Goal: Complete application form

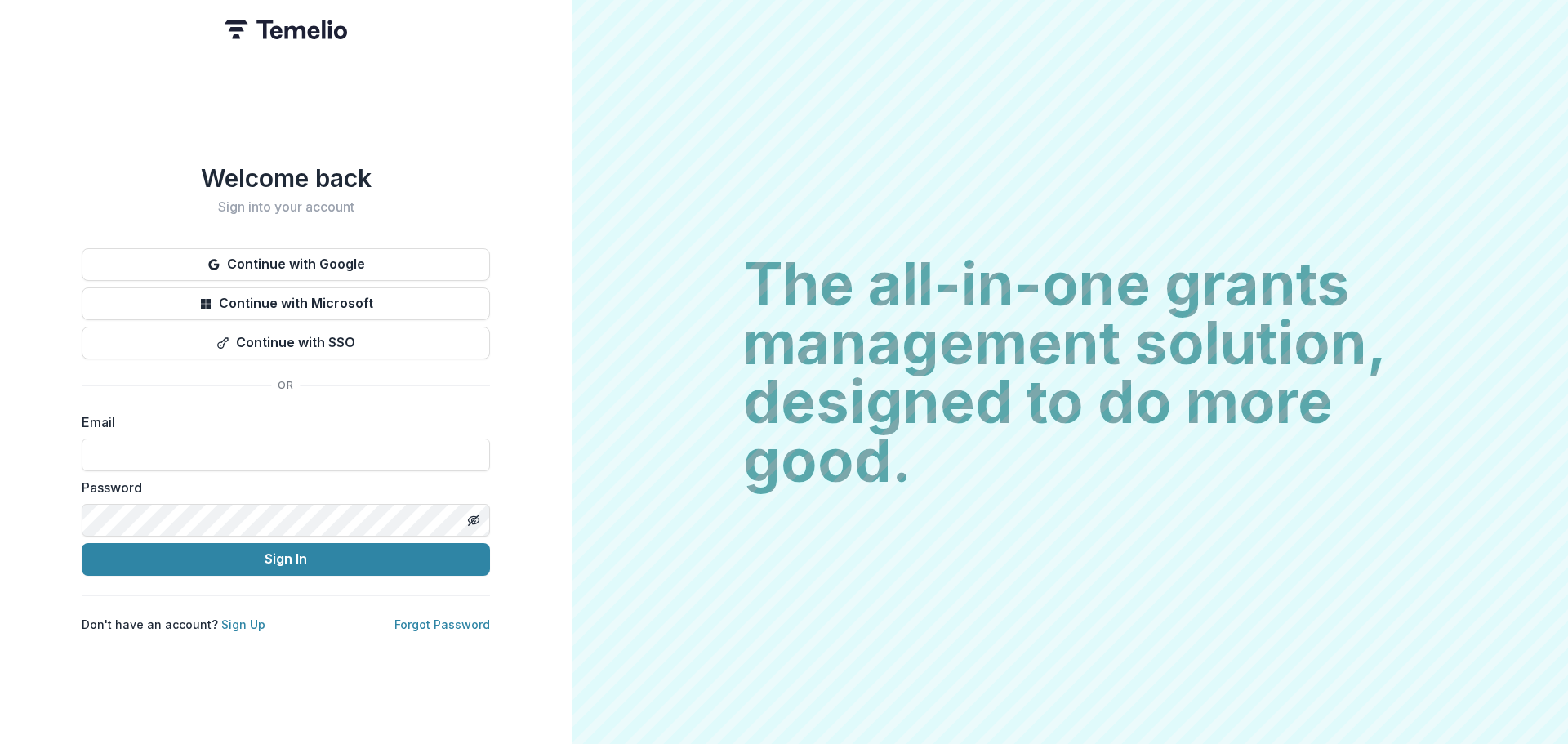
click at [289, 264] on button "Continue with Google" at bounding box center [286, 264] width 408 height 32
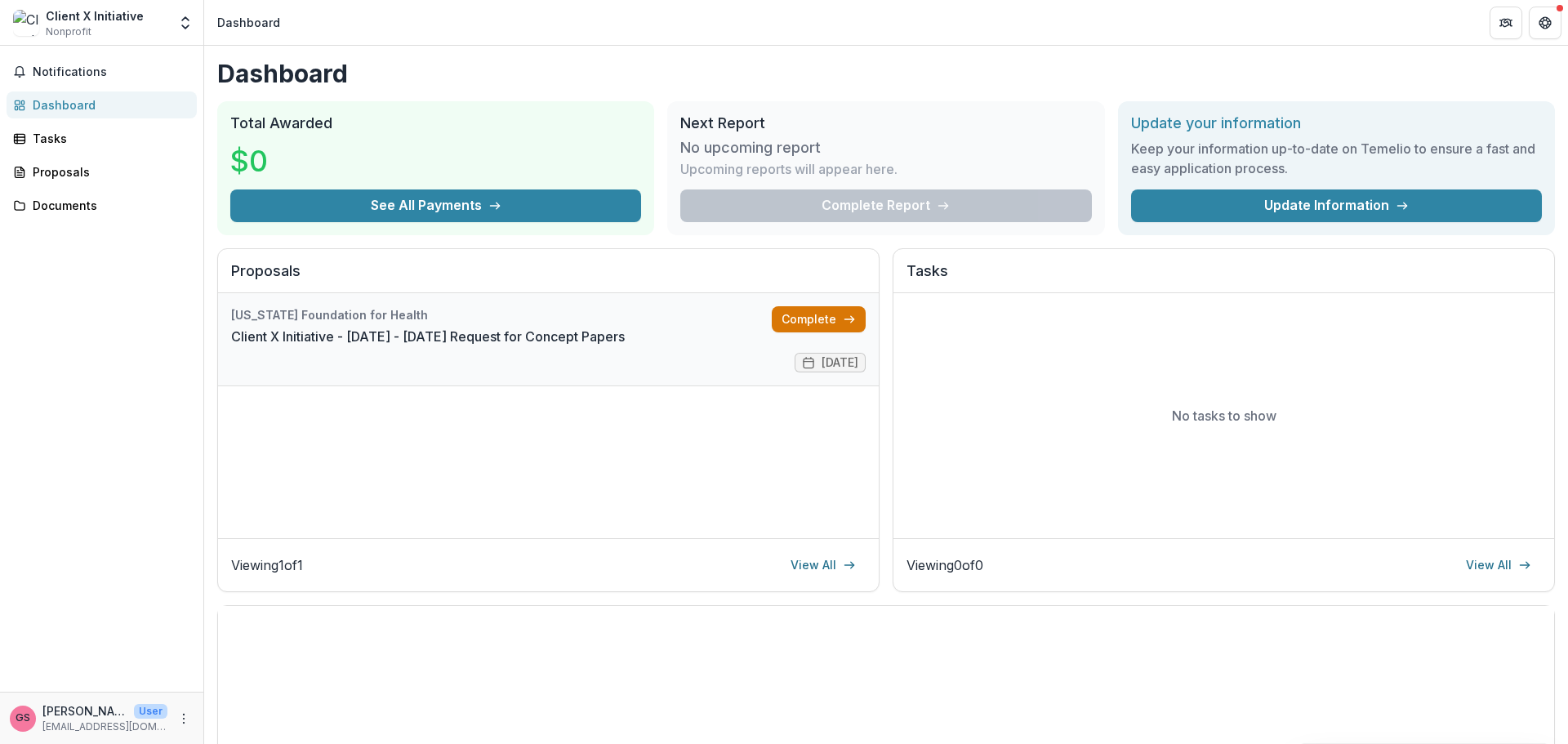
click at [823, 320] on link "Complete" at bounding box center [819, 318] width 94 height 26
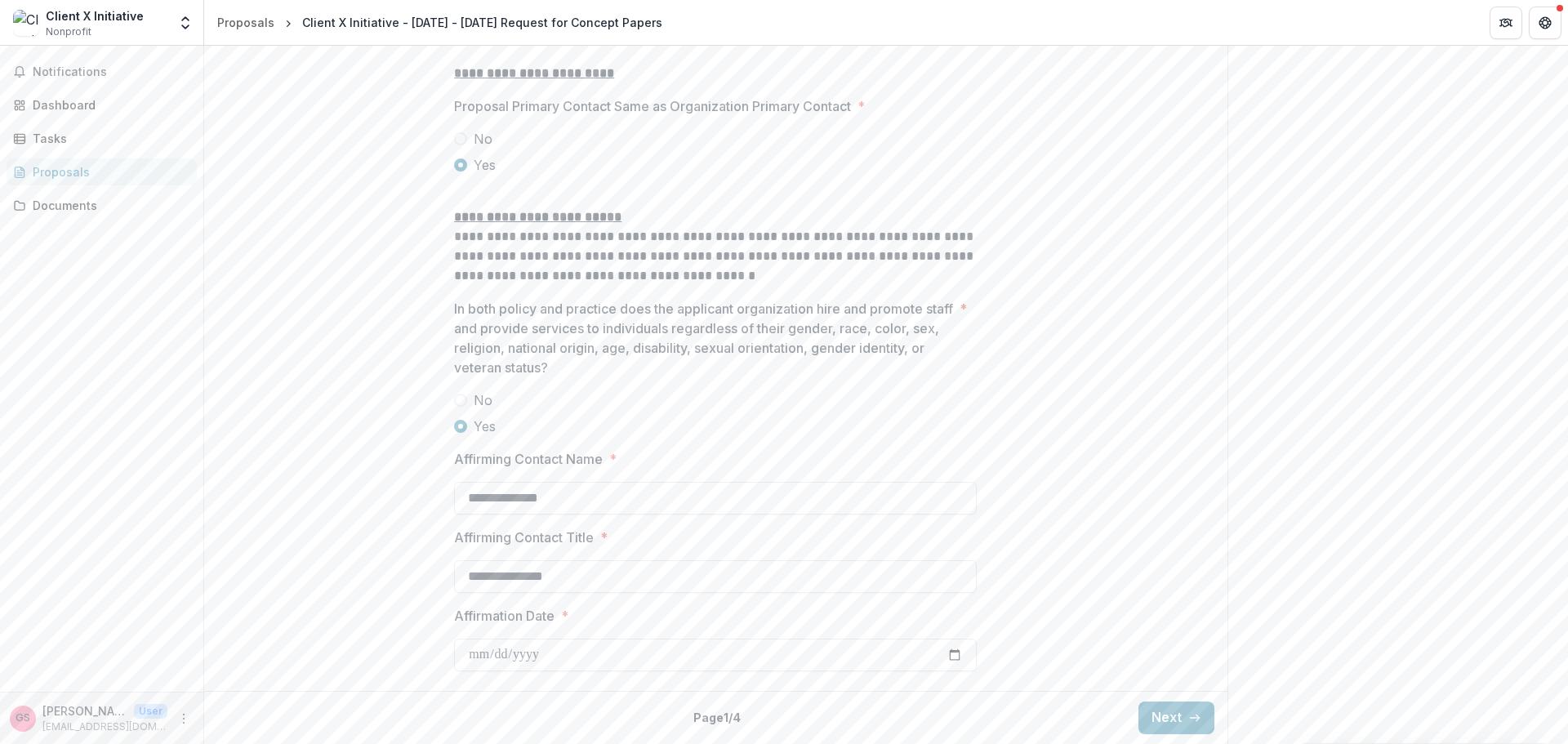
scroll to position [2088, 0]
click at [1164, 712] on button "Next" at bounding box center [1177, 718] width 76 height 32
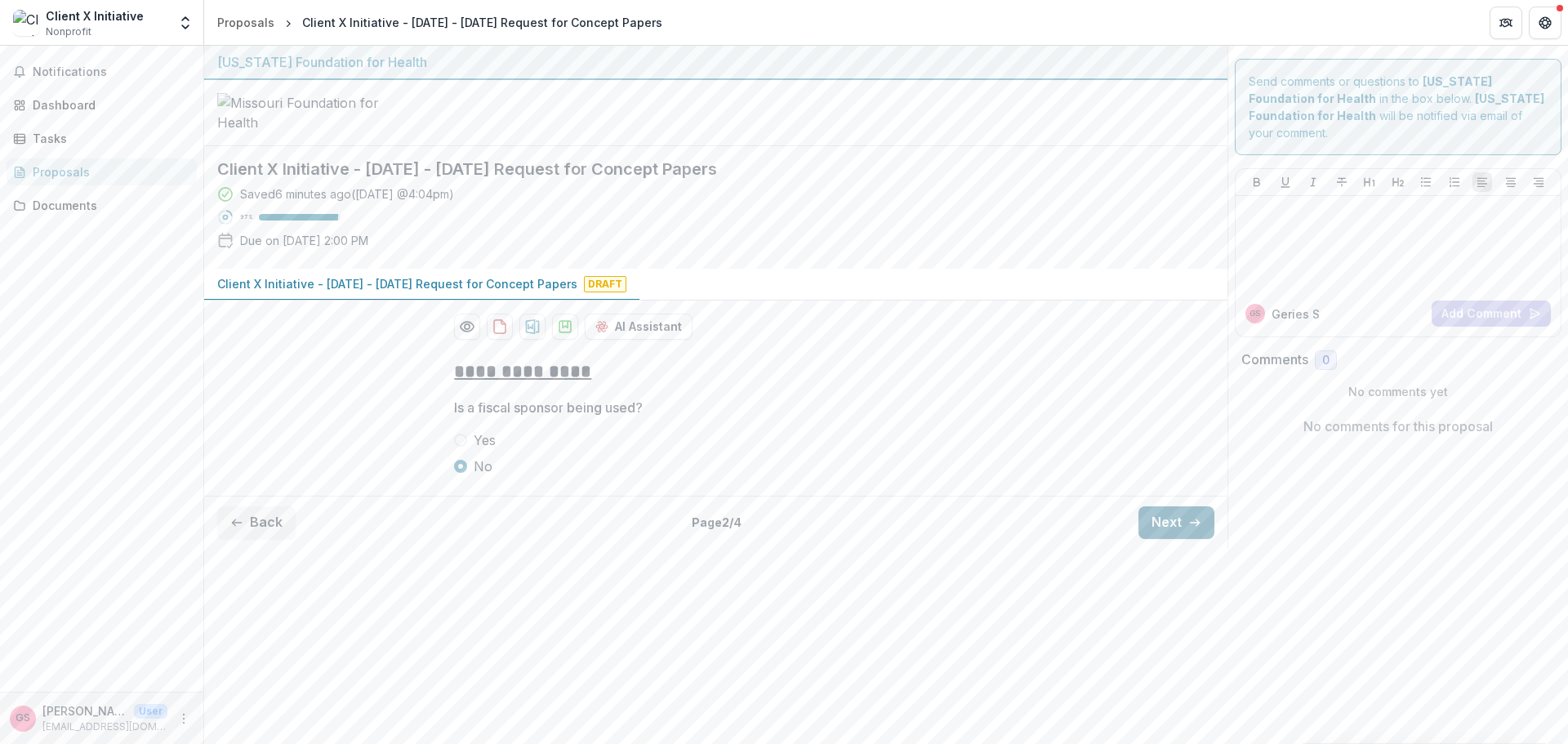
scroll to position [0, 0]
click at [1178, 539] on button "Next" at bounding box center [1177, 523] width 76 height 32
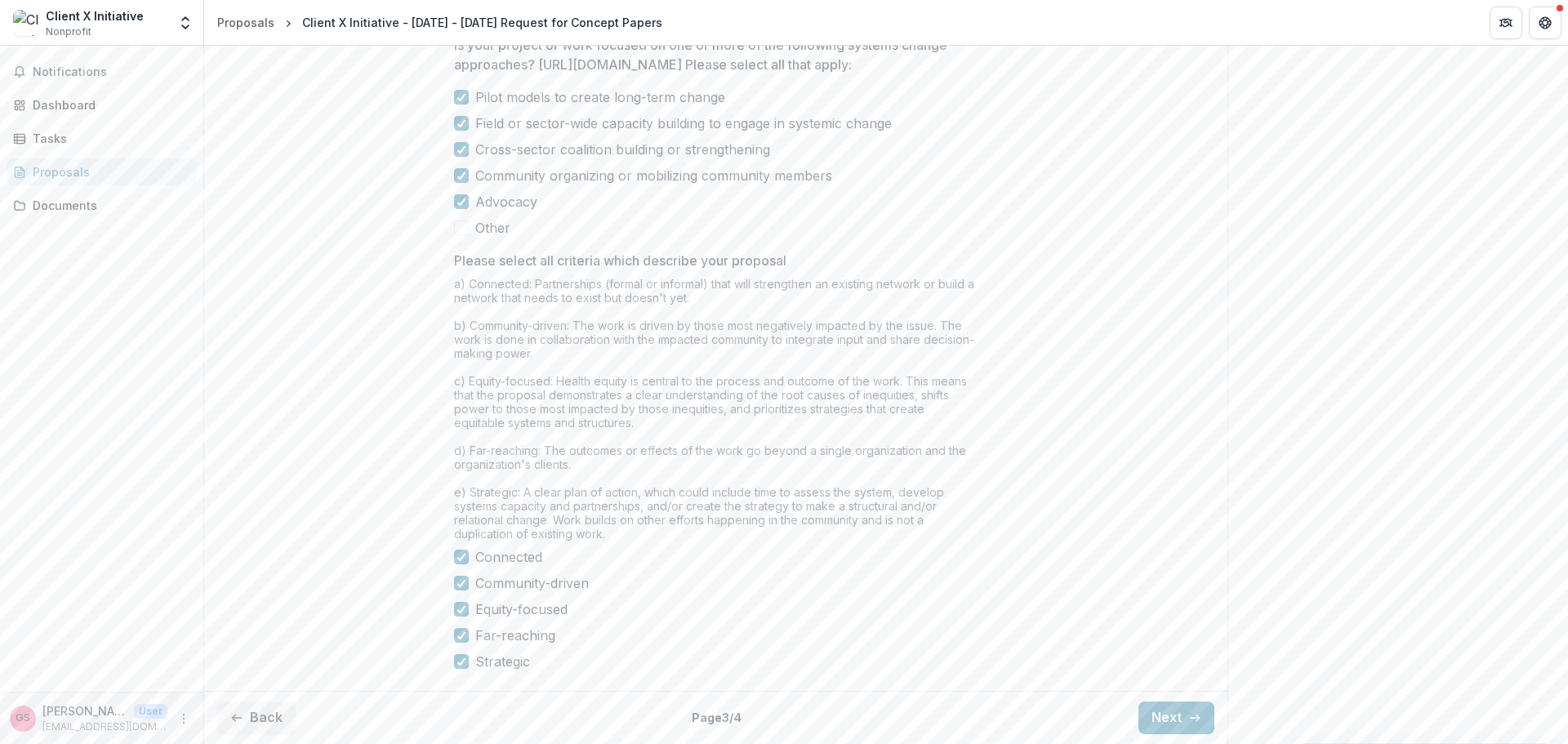
scroll to position [1344, 0]
click at [1179, 712] on button "Next" at bounding box center [1177, 718] width 76 height 32
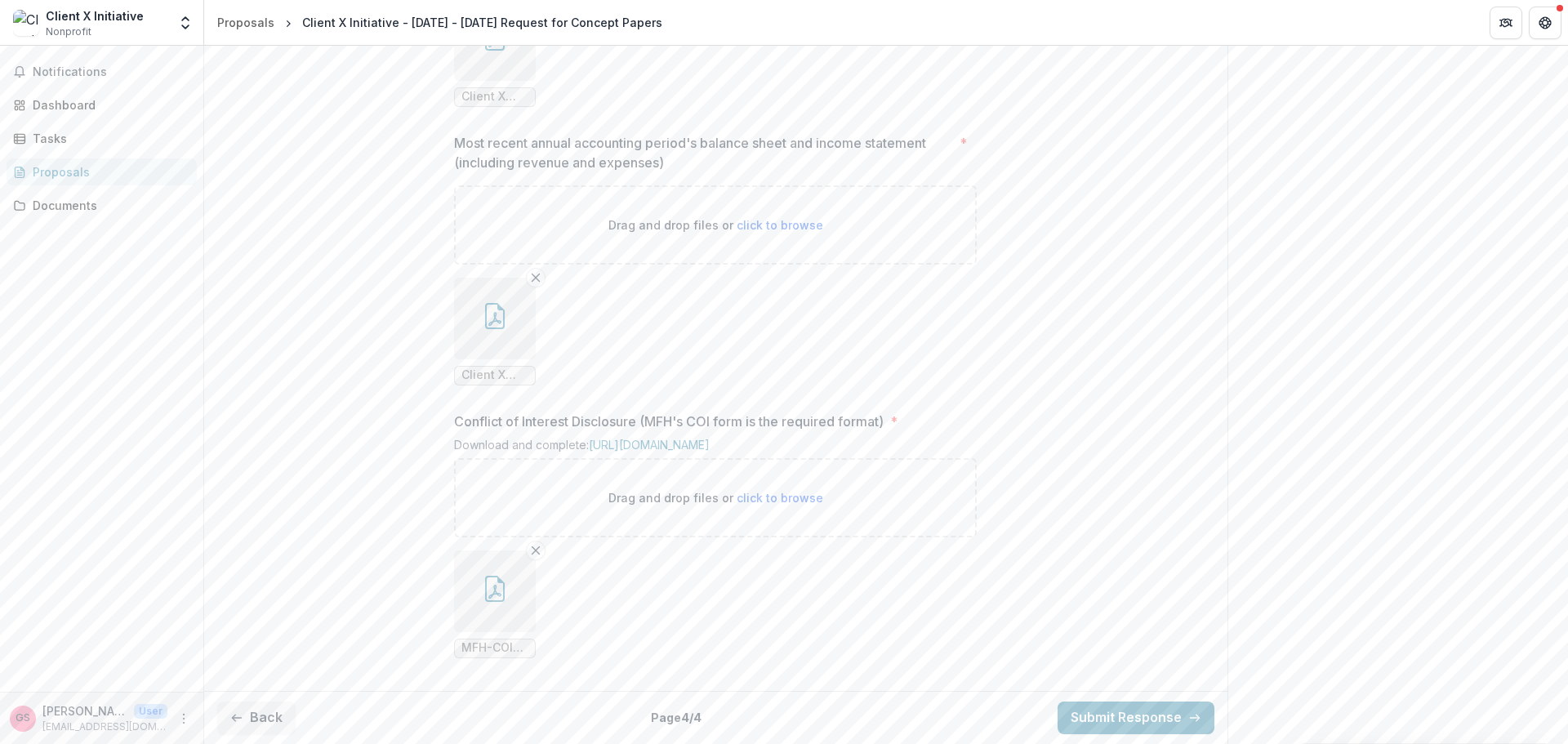
scroll to position [1742, 0]
click at [1151, 721] on button "Submit Response" at bounding box center [1136, 718] width 157 height 32
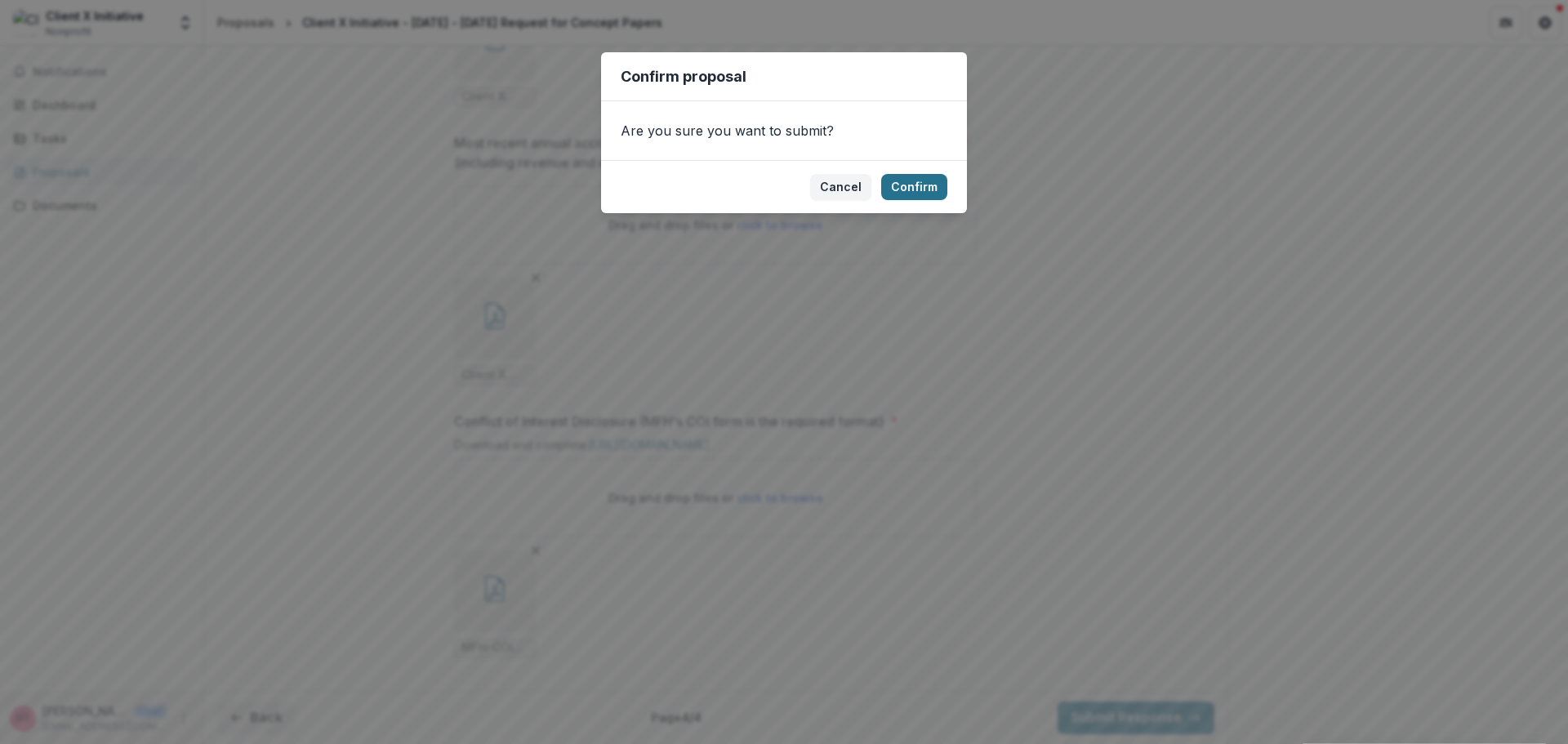
click at [911, 182] on button "Confirm" at bounding box center [915, 186] width 67 height 26
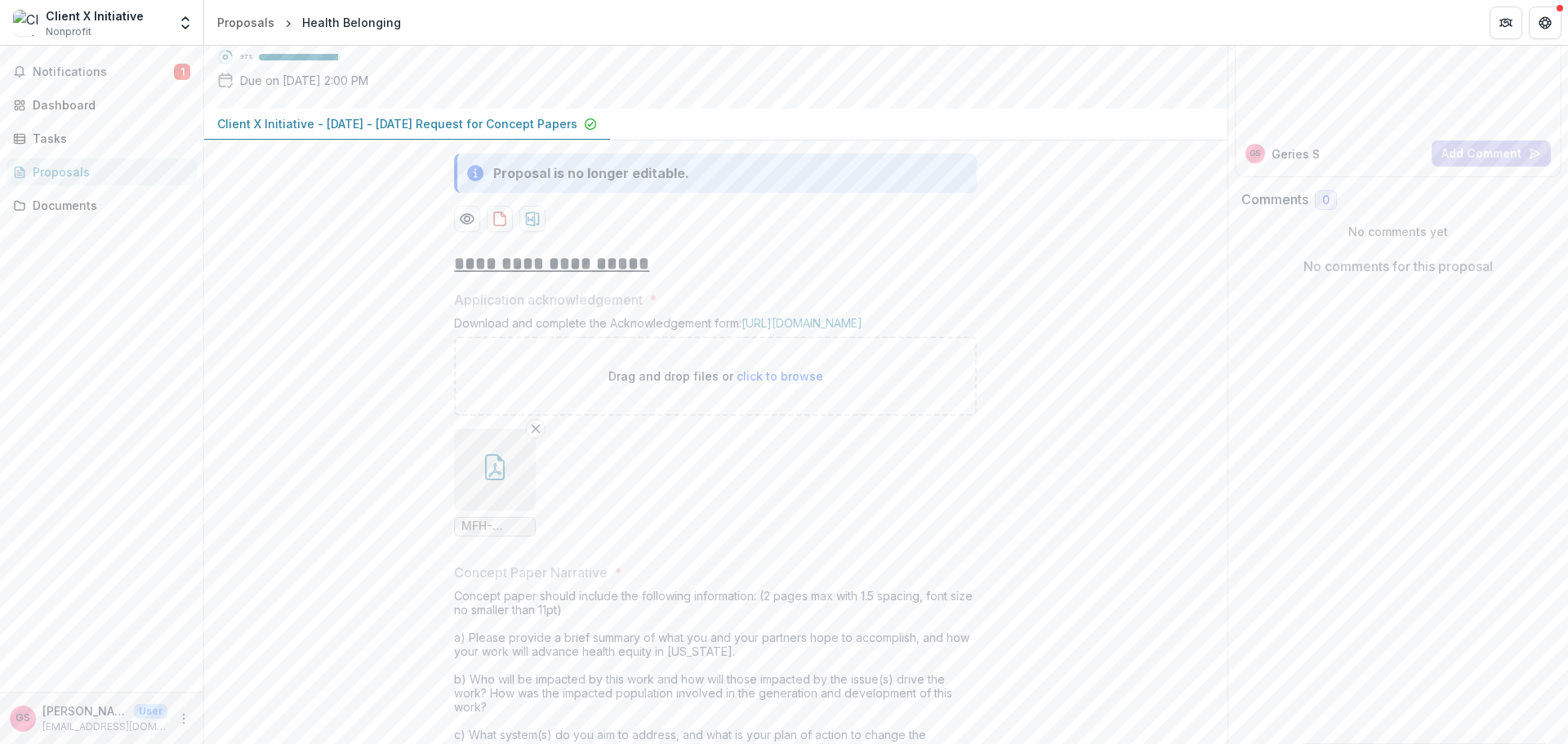
scroll to position [0, 0]
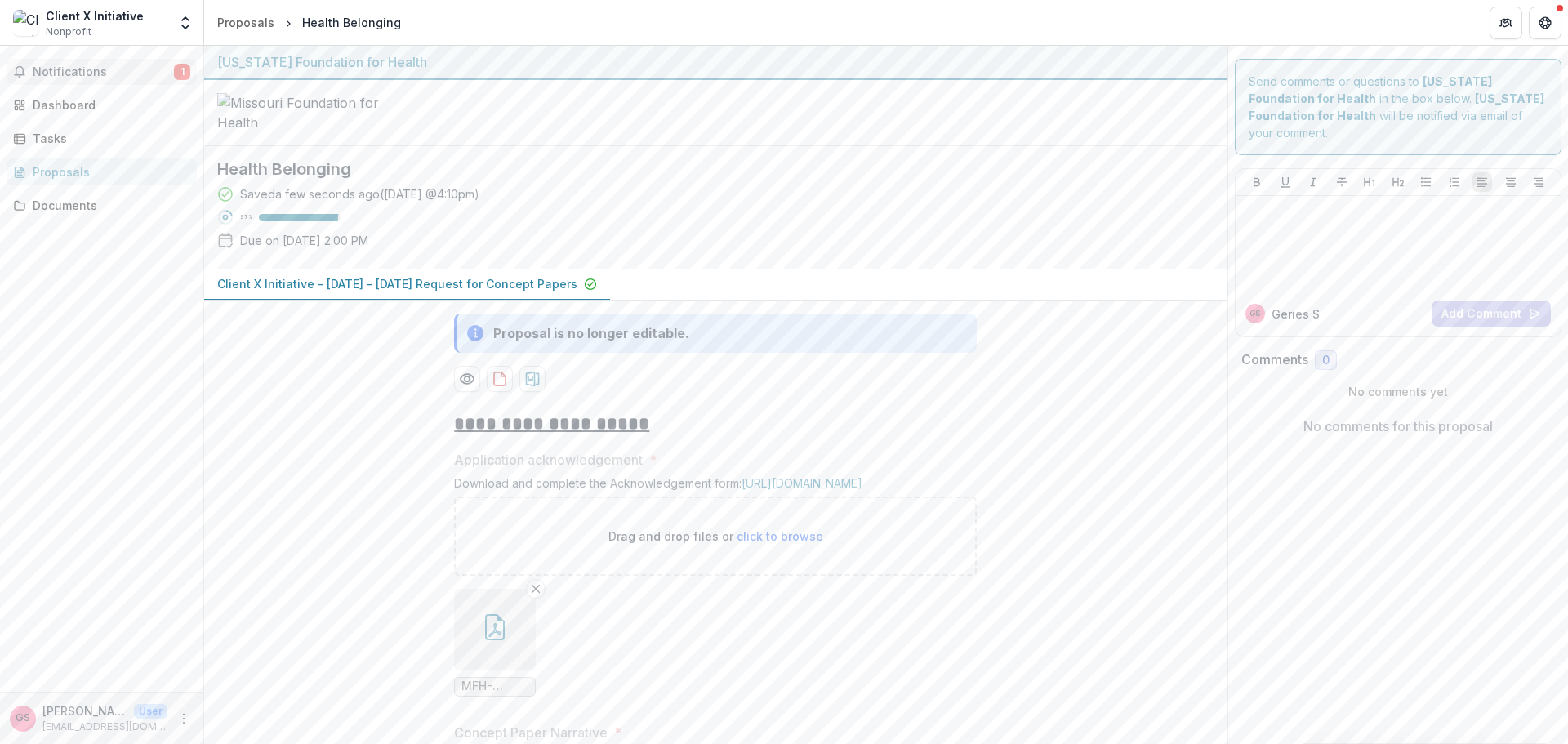
click at [78, 74] on span "Notifications" at bounding box center [103, 72] width 141 height 13
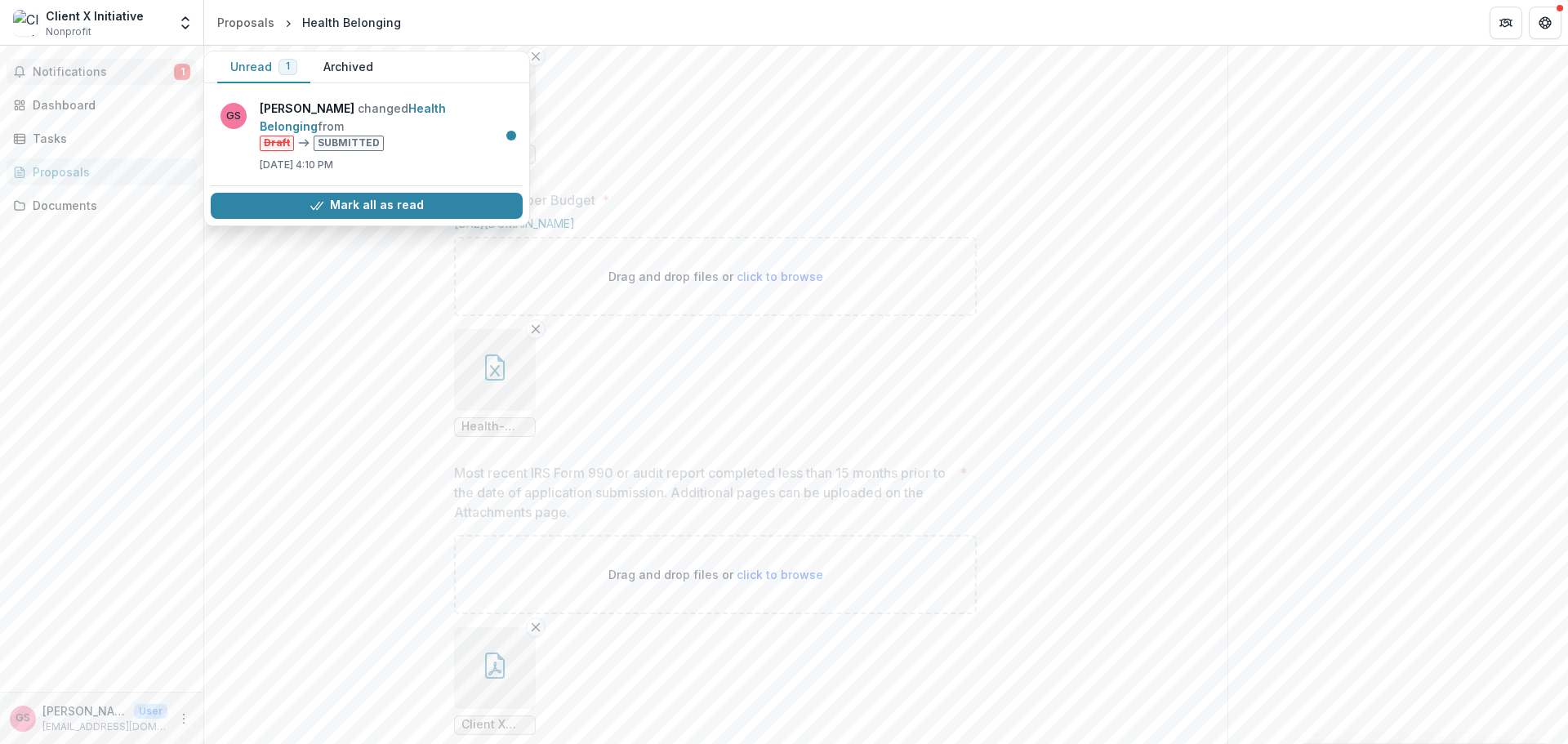
scroll to position [1062, 0]
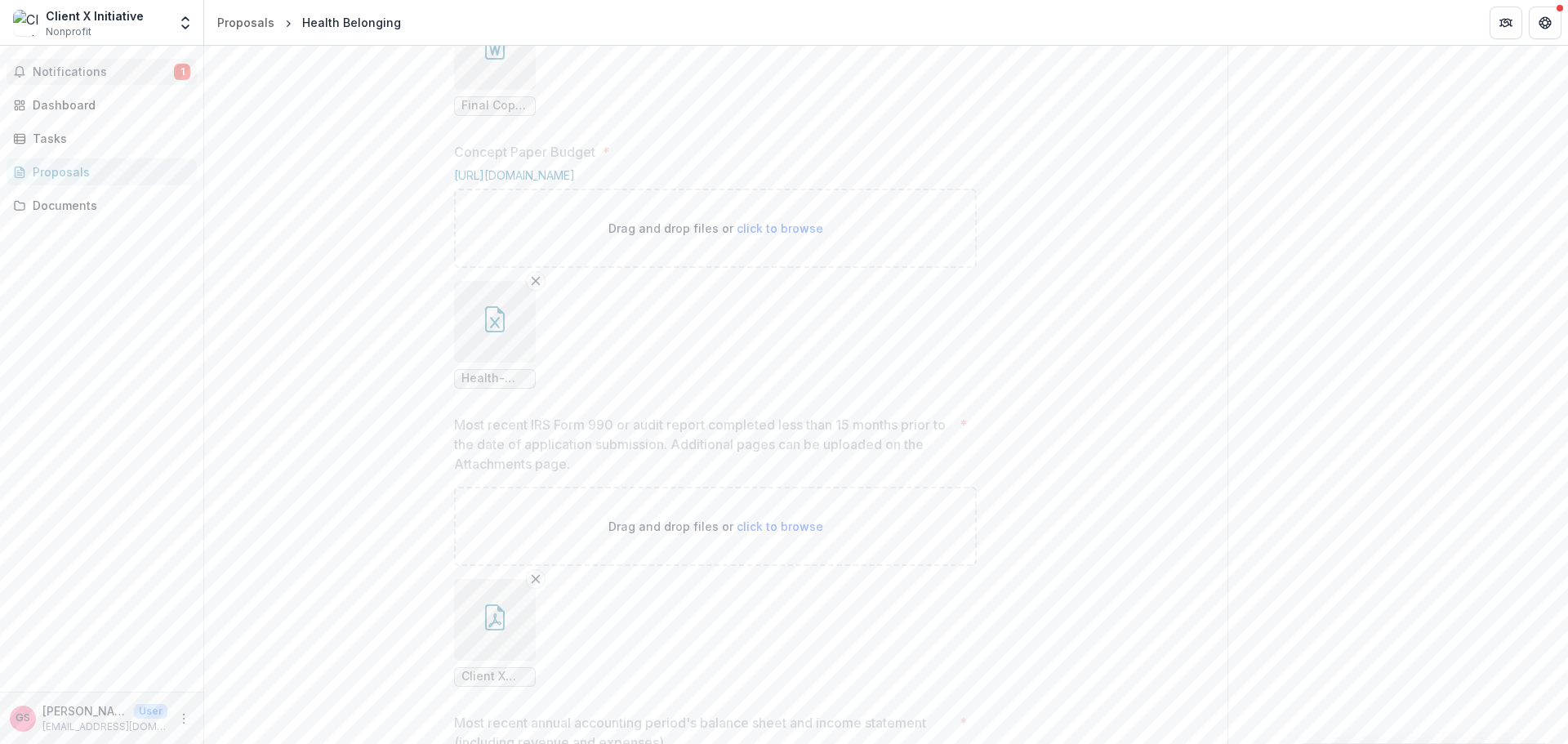
click at [480, 386] on span "Health-Equity-Fund-Concept-Paper-Budget - Health Belonging.xlsx" at bounding box center [495, 378] width 67 height 13
click at [466, 386] on span "Health-Equity-Fund-Concept-Paper-Budget - Health Belonging.xlsx" at bounding box center [495, 378] width 67 height 13
